Goal: Information Seeking & Learning: Learn about a topic

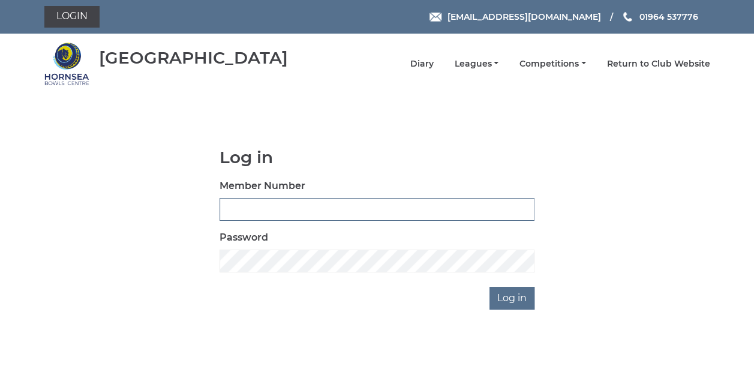
click at [240, 205] on input "Member Number" at bounding box center [376, 209] width 315 height 23
type input "0790"
click at [258, 206] on input "Member Number" at bounding box center [376, 209] width 315 height 23
type input "0790"
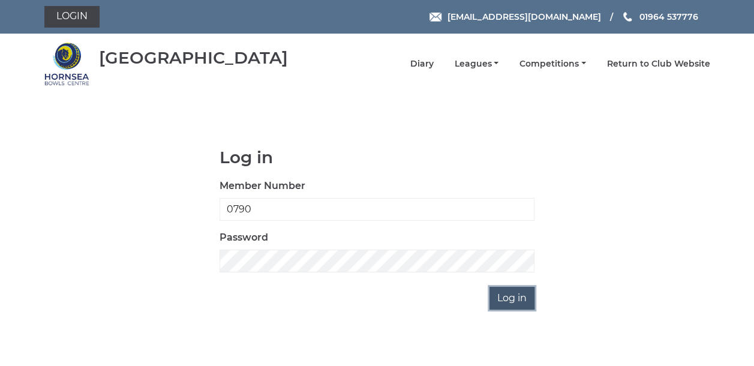
click at [518, 300] on input "Log in" at bounding box center [511, 298] width 45 height 23
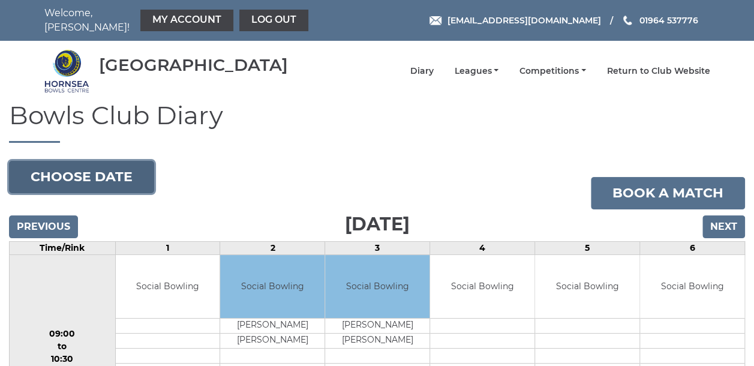
click at [73, 173] on button "Choose date" at bounding box center [81, 177] width 145 height 32
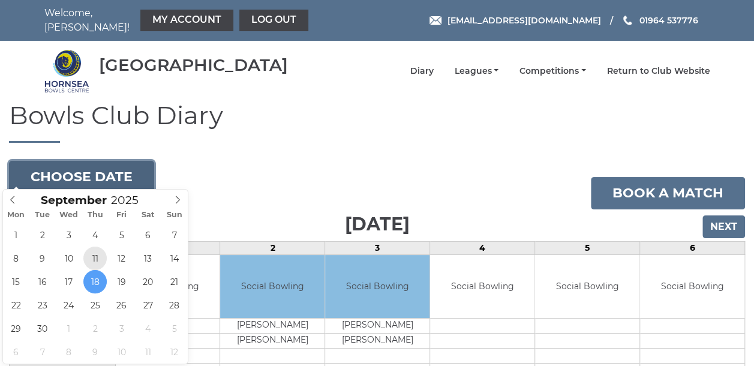
type input "2025-09-11"
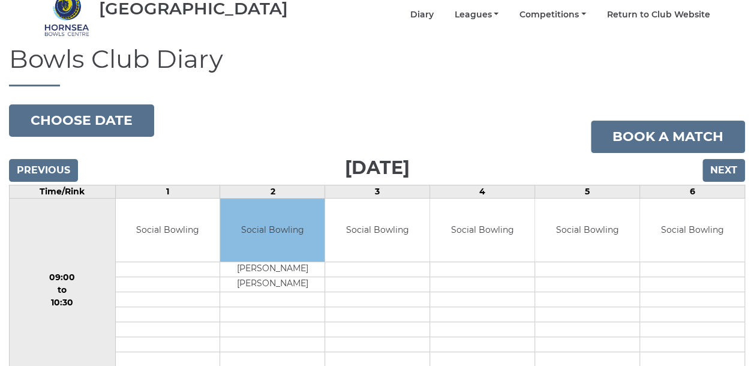
scroll to position [56, 0]
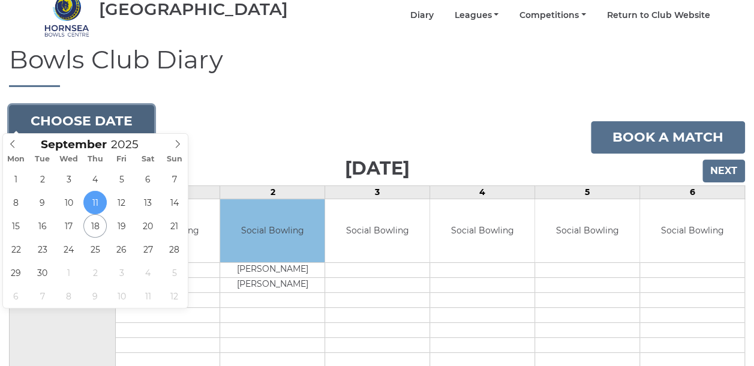
click at [135, 115] on button "Choose date" at bounding box center [81, 121] width 145 height 32
type input "2025-09-25"
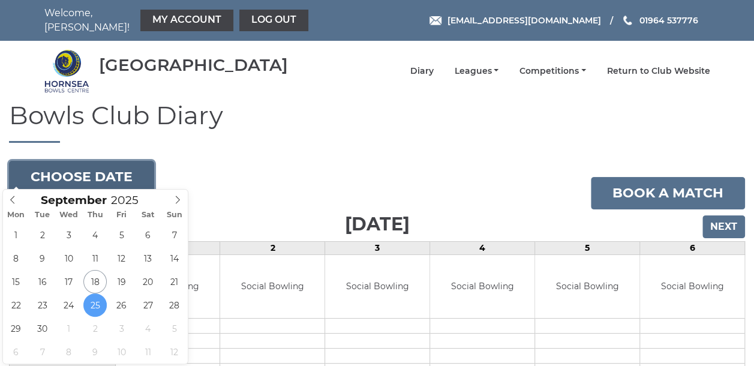
click at [147, 173] on button "Choose date" at bounding box center [81, 177] width 145 height 32
type input "2025-09-20"
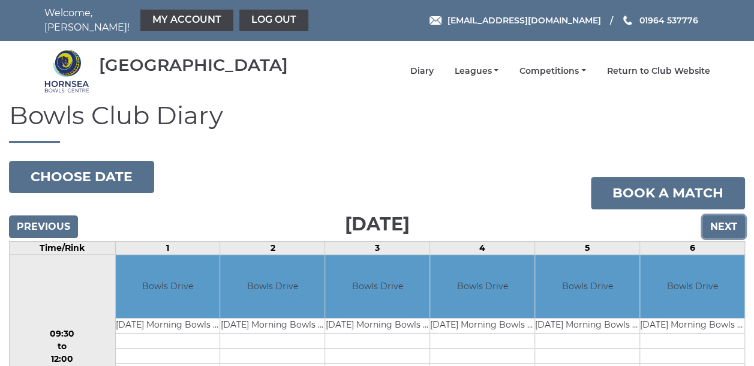
drag, startPoint x: 715, startPoint y: 218, endPoint x: 705, endPoint y: 216, distance: 9.9
click at [715, 218] on input "Next" at bounding box center [723, 226] width 43 height 23
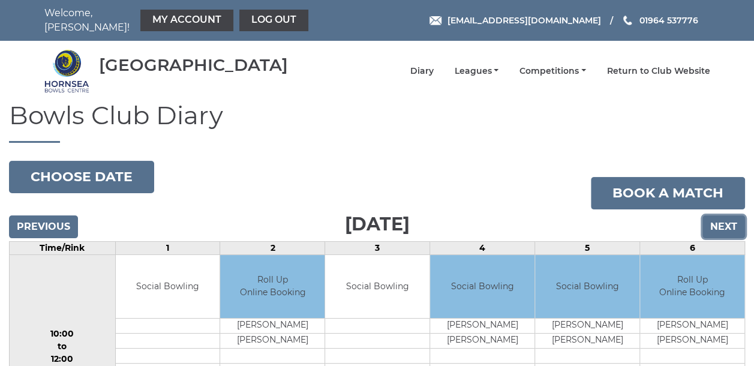
click at [716, 219] on input "Next" at bounding box center [723, 226] width 43 height 23
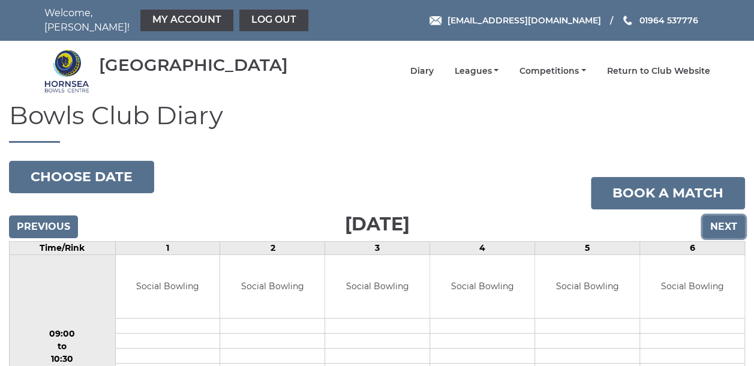
click at [723, 215] on input "Next" at bounding box center [723, 226] width 43 height 23
click at [722, 215] on input "Next" at bounding box center [723, 226] width 43 height 23
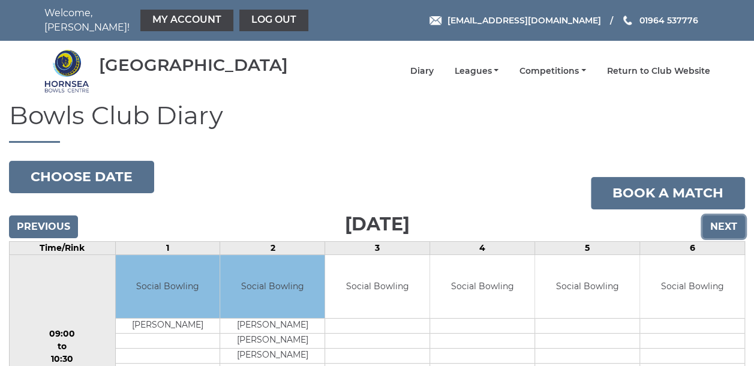
drag, startPoint x: 714, startPoint y: 222, endPoint x: 706, endPoint y: 220, distance: 8.6
click at [712, 222] on input "Next" at bounding box center [723, 226] width 43 height 23
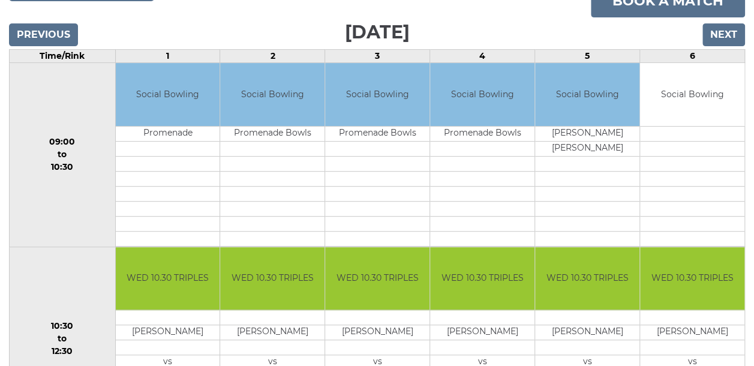
scroll to position [60, 0]
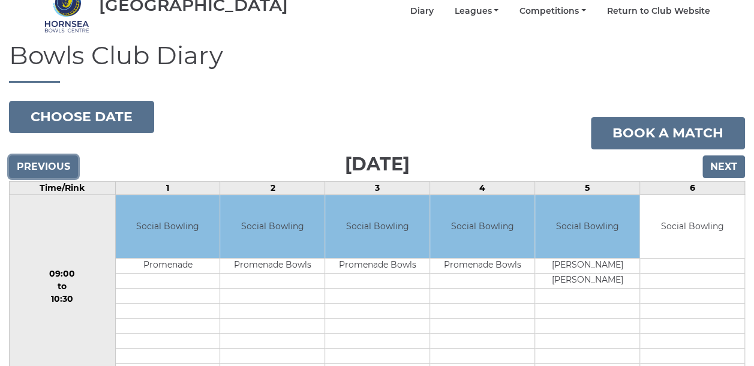
click at [58, 156] on input "Previous" at bounding box center [43, 166] width 69 height 23
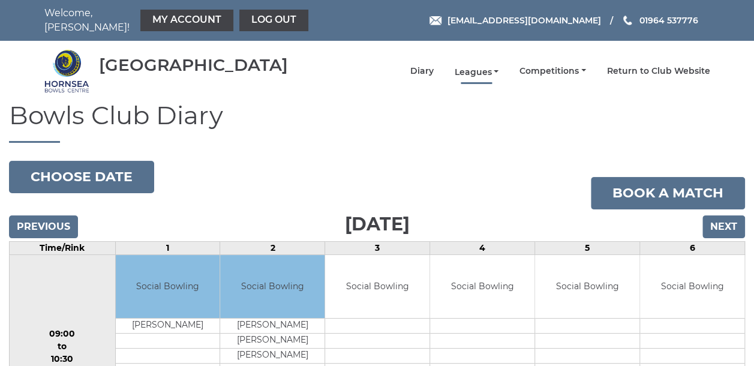
click at [478, 67] on link "Leagues" at bounding box center [476, 72] width 44 height 11
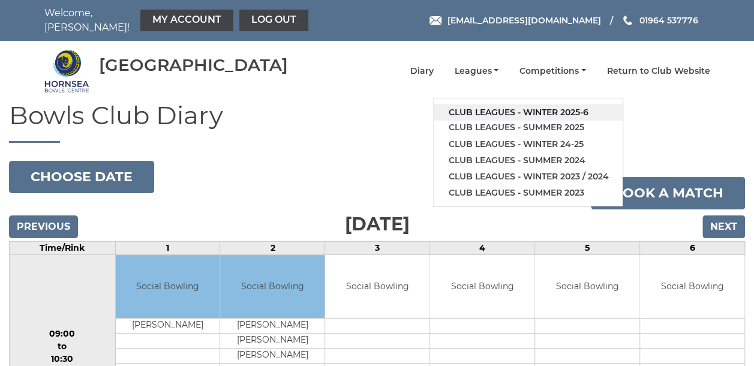
click at [487, 104] on link "Club leagues - Winter 2025-6" at bounding box center [527, 112] width 189 height 16
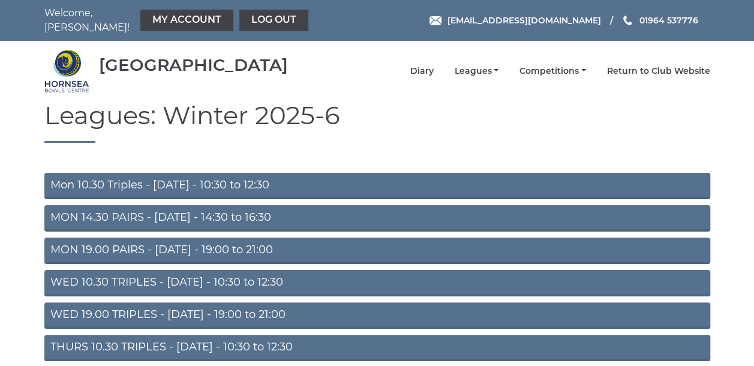
click at [152, 211] on link "MON 14.30 PAIRS - [DATE] - 14:30 to 16:30" at bounding box center [376, 218] width 665 height 26
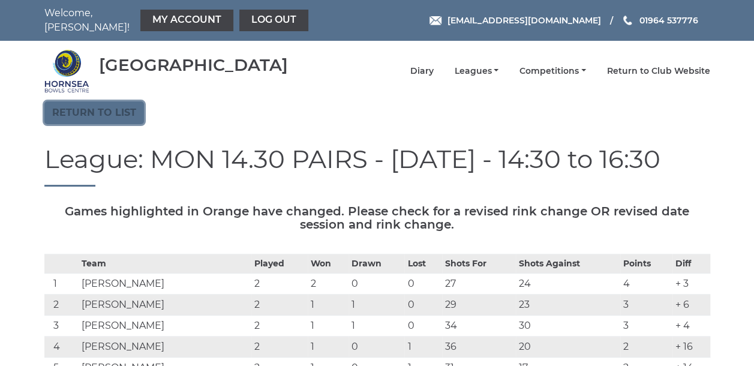
click at [116, 107] on link "Return to list" at bounding box center [94, 112] width 100 height 23
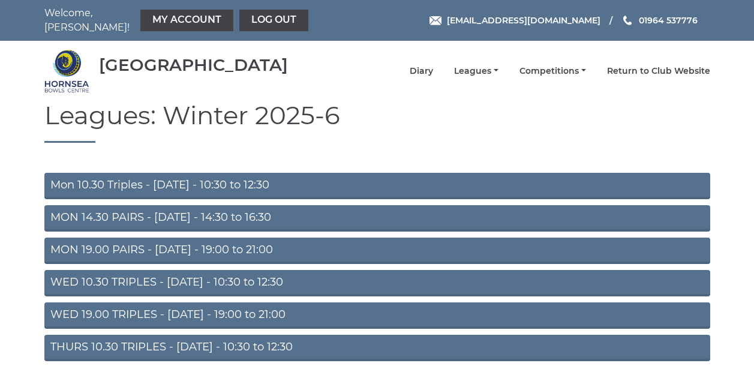
scroll to position [120, 0]
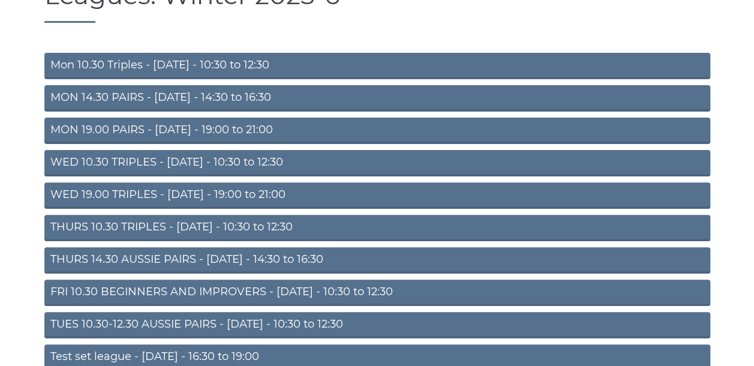
click at [106, 188] on link "WED 19.00 TRIPLES - [DATE] - 19:00 to 21:00" at bounding box center [376, 195] width 665 height 26
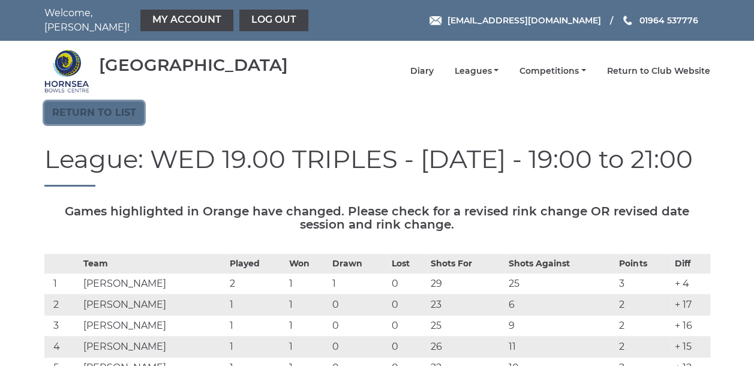
click at [66, 108] on link "Return to list" at bounding box center [94, 112] width 100 height 23
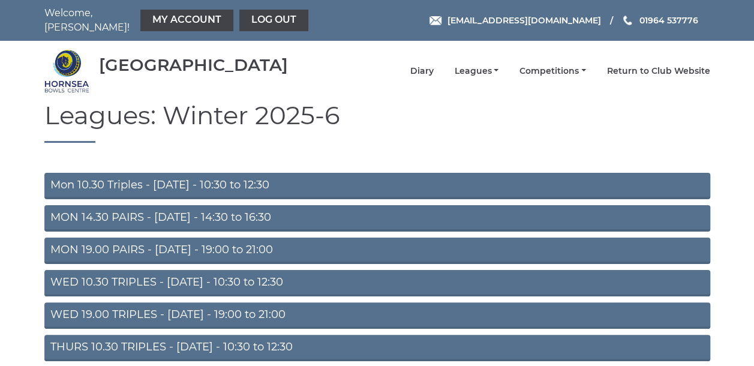
click at [132, 276] on link "WED 10.30 TRIPLES - [DATE] - 10:30 to 12:30" at bounding box center [376, 283] width 665 height 26
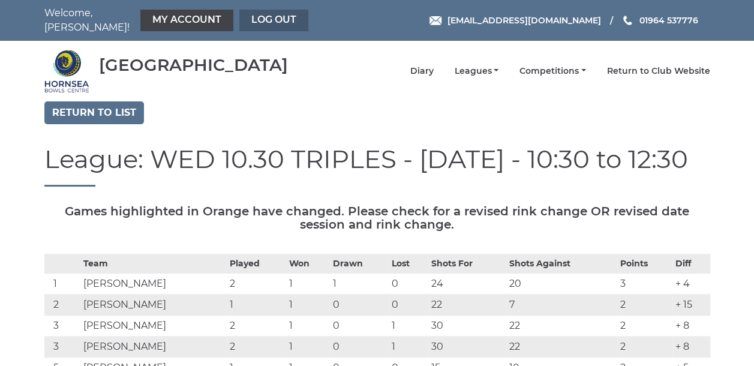
click at [254, 18] on link "Log out" at bounding box center [273, 21] width 69 height 22
